Goal: Information Seeking & Learning: Learn about a topic

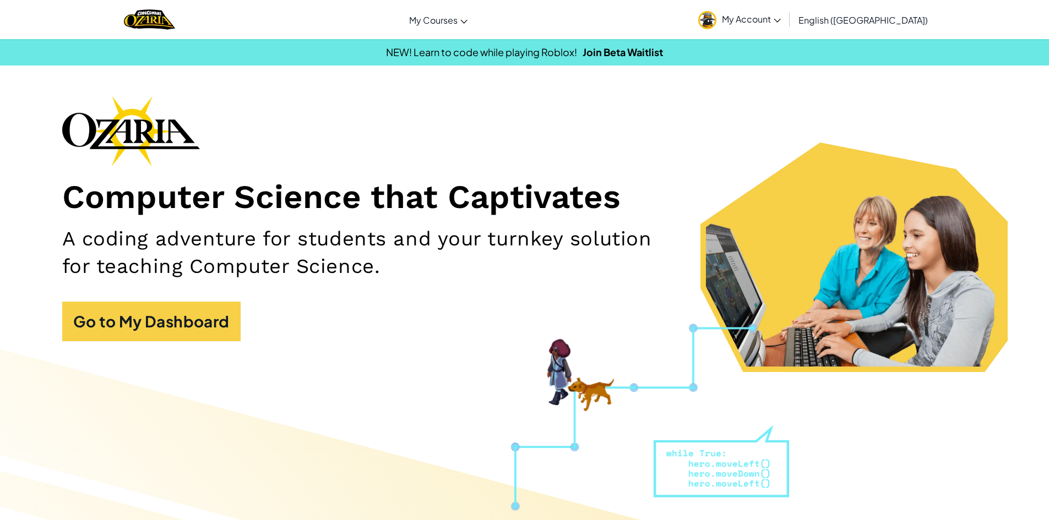
click at [197, 264] on h2 "A coding adventure for students and your turnkey solution for teaching Computer…" at bounding box center [372, 252] width 620 height 54
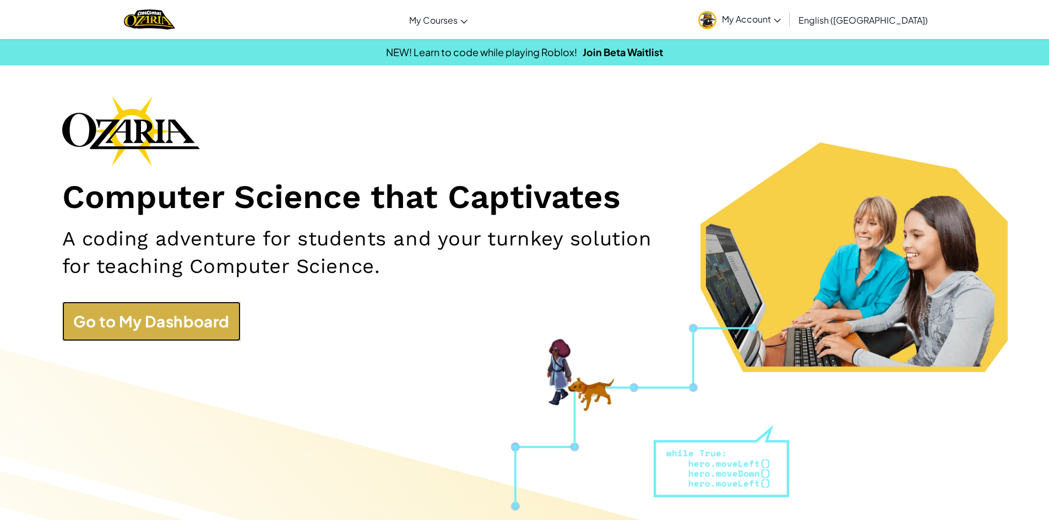
click at [165, 331] on link "Go to My Dashboard" at bounding box center [151, 322] width 178 height 40
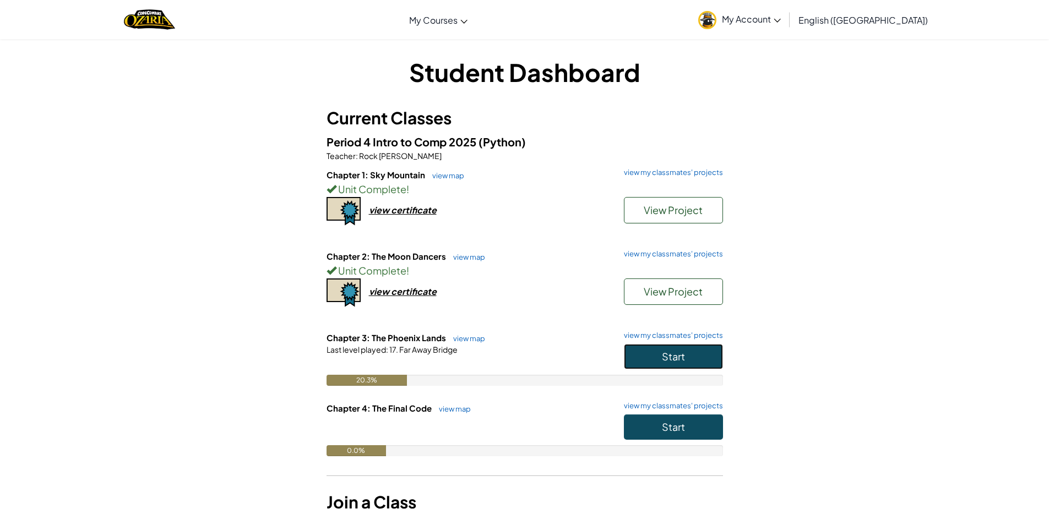
click at [666, 368] on button "Start" at bounding box center [673, 356] width 99 height 25
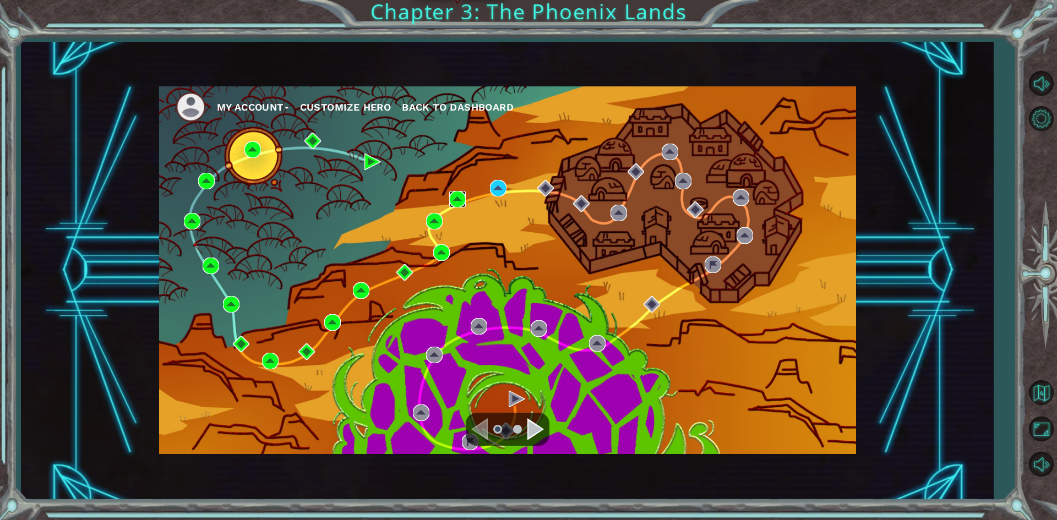
click at [449, 200] on img at bounding box center [457, 199] width 17 height 17
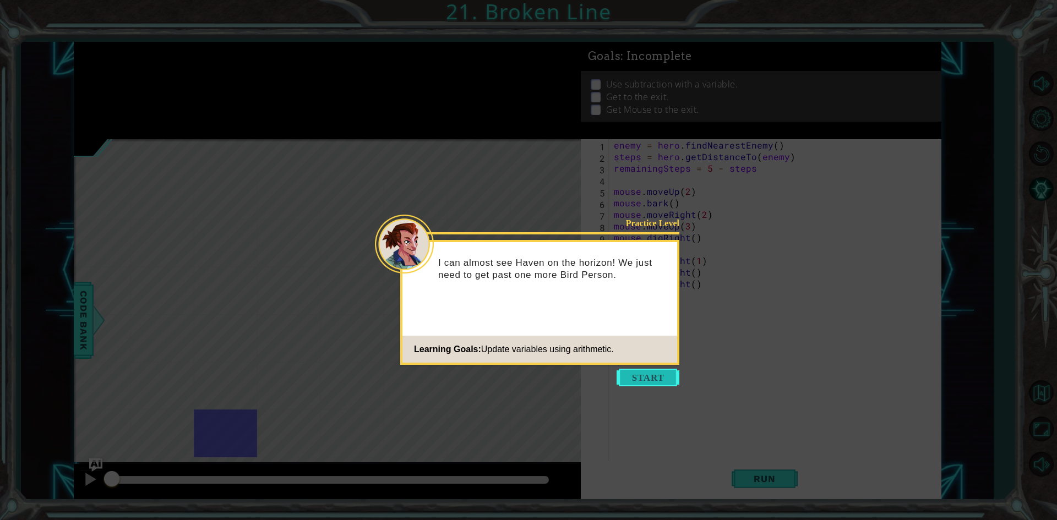
click at [642, 377] on button "Start" at bounding box center [647, 378] width 63 height 18
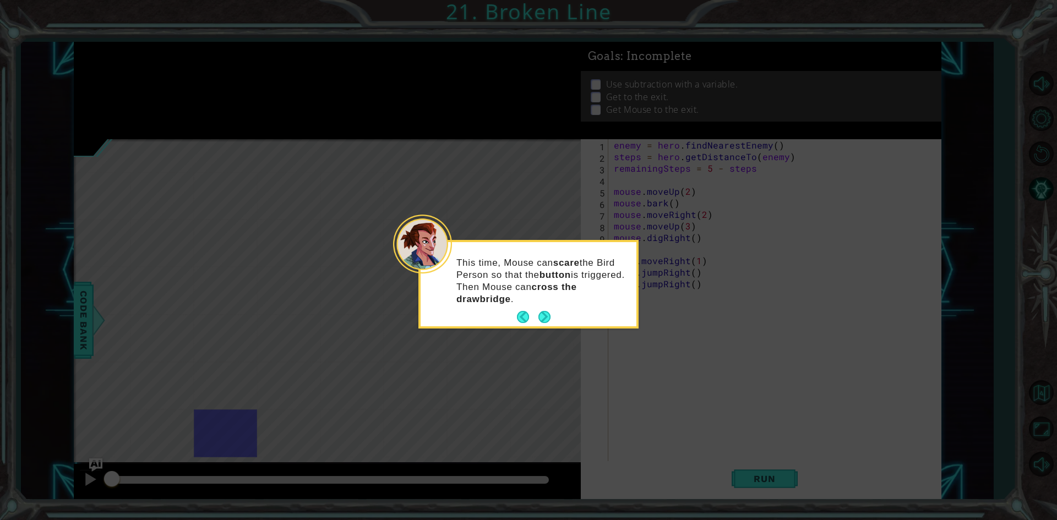
click at [545, 320] on button "Next" at bounding box center [543, 317] width 19 height 19
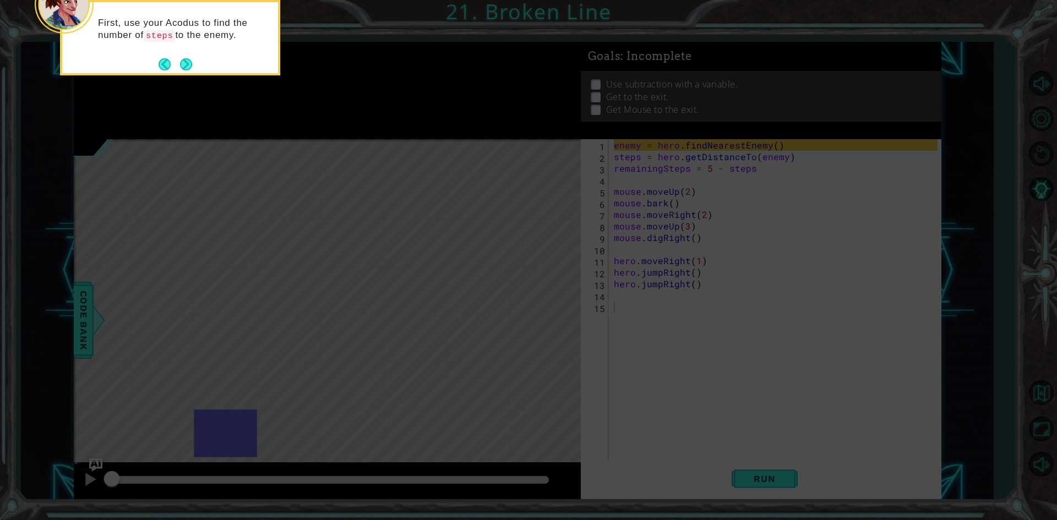
click at [187, 63] on button "Next" at bounding box center [186, 64] width 12 height 12
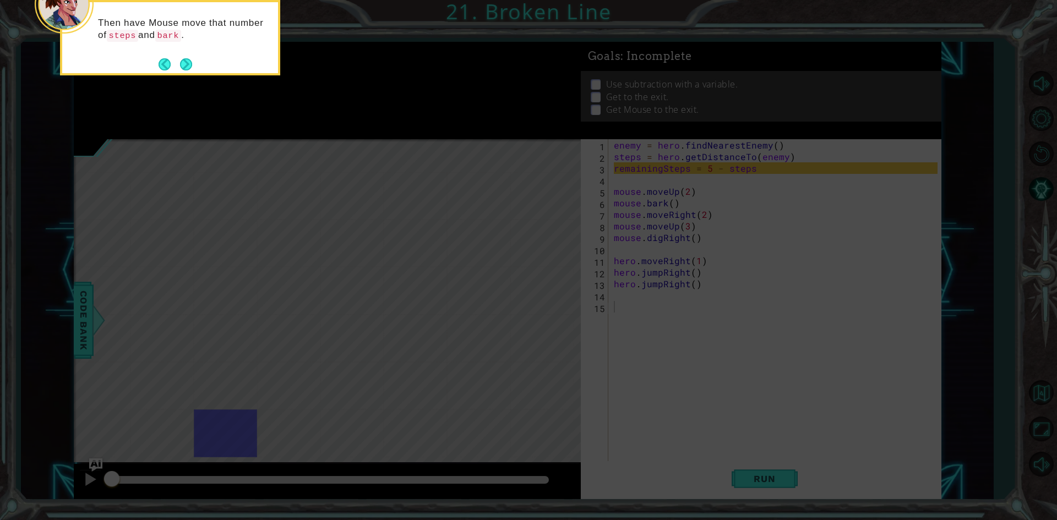
drag, startPoint x: 188, startPoint y: 63, endPoint x: 178, endPoint y: 66, distance: 10.3
click at [178, 66] on button "Next" at bounding box center [186, 64] width 20 height 20
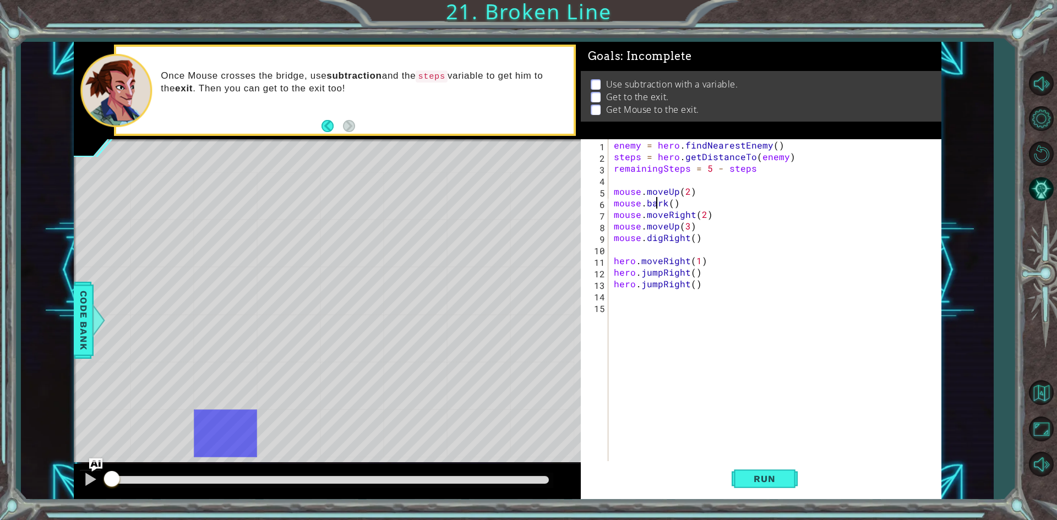
click at [655, 200] on div "enemy = hero . findNearestEnemy ( ) steps = hero . getDistanceTo ( enemy ) rema…" at bounding box center [777, 312] width 331 height 347
click at [651, 169] on div "enemy = hero . findNearestEnemy ( ) steps = hero . getDistanceTo ( enemy ) rema…" at bounding box center [777, 312] width 331 height 347
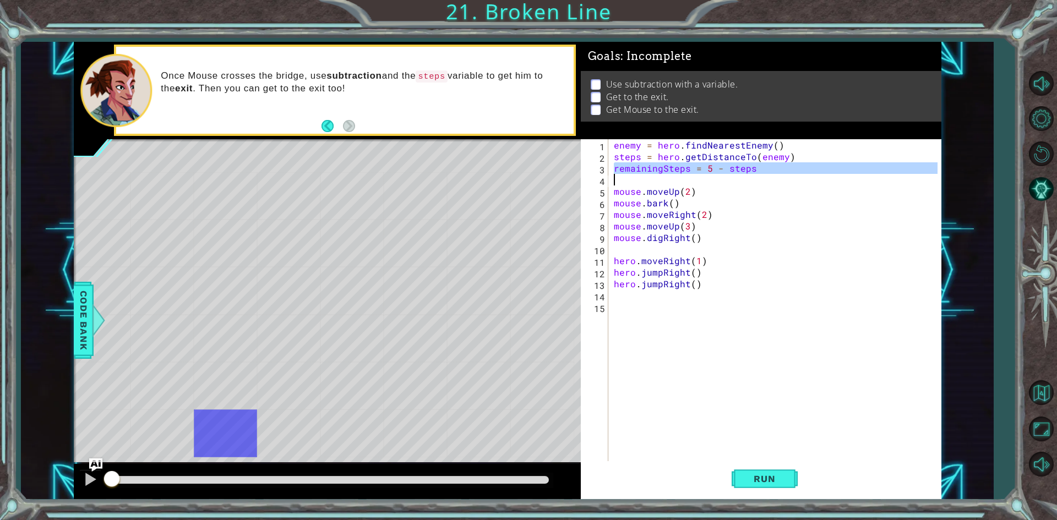
click at [651, 169] on div "enemy = hero . findNearestEnemy ( ) steps = hero . getDistanceTo ( enemy ) rema…" at bounding box center [777, 312] width 331 height 347
click at [665, 230] on div "enemy = hero . findNearestEnemy ( ) steps = hero . getDistanceTo ( enemy ) rema…" at bounding box center [777, 312] width 331 height 347
click at [669, 239] on div "enemy = hero . findNearestEnemy ( ) steps = hero . getDistanceTo ( enemy ) rema…" at bounding box center [777, 312] width 331 height 347
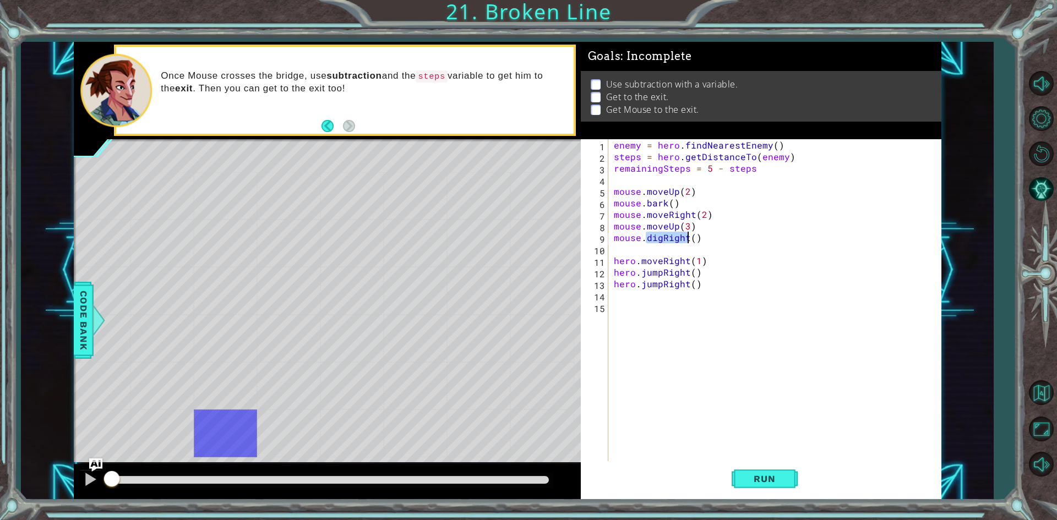
click at [669, 239] on div "enemy = hero . findNearestEnemy ( ) steps = hero . getDistanceTo ( enemy ) rema…" at bounding box center [777, 312] width 331 height 347
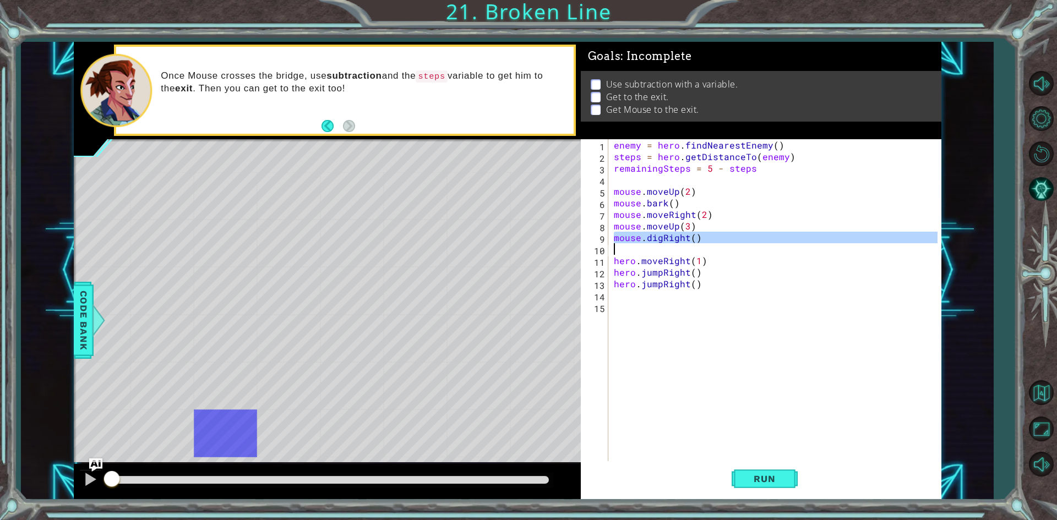
type textarea "mouse.digRight()"
